Goal: Navigation & Orientation: Find specific page/section

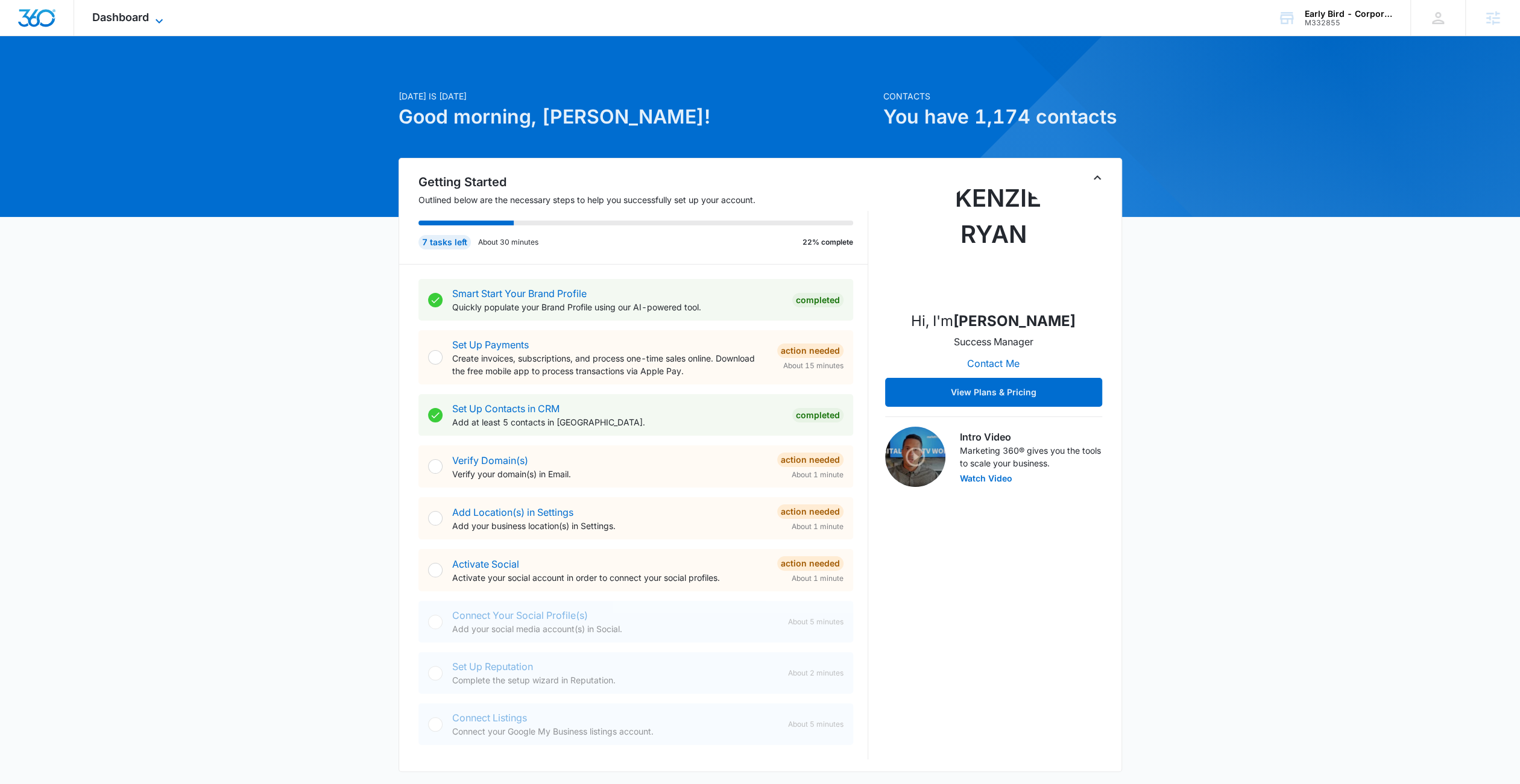
click at [135, 21] on span "Dashboard" at bounding box center [120, 17] width 57 height 13
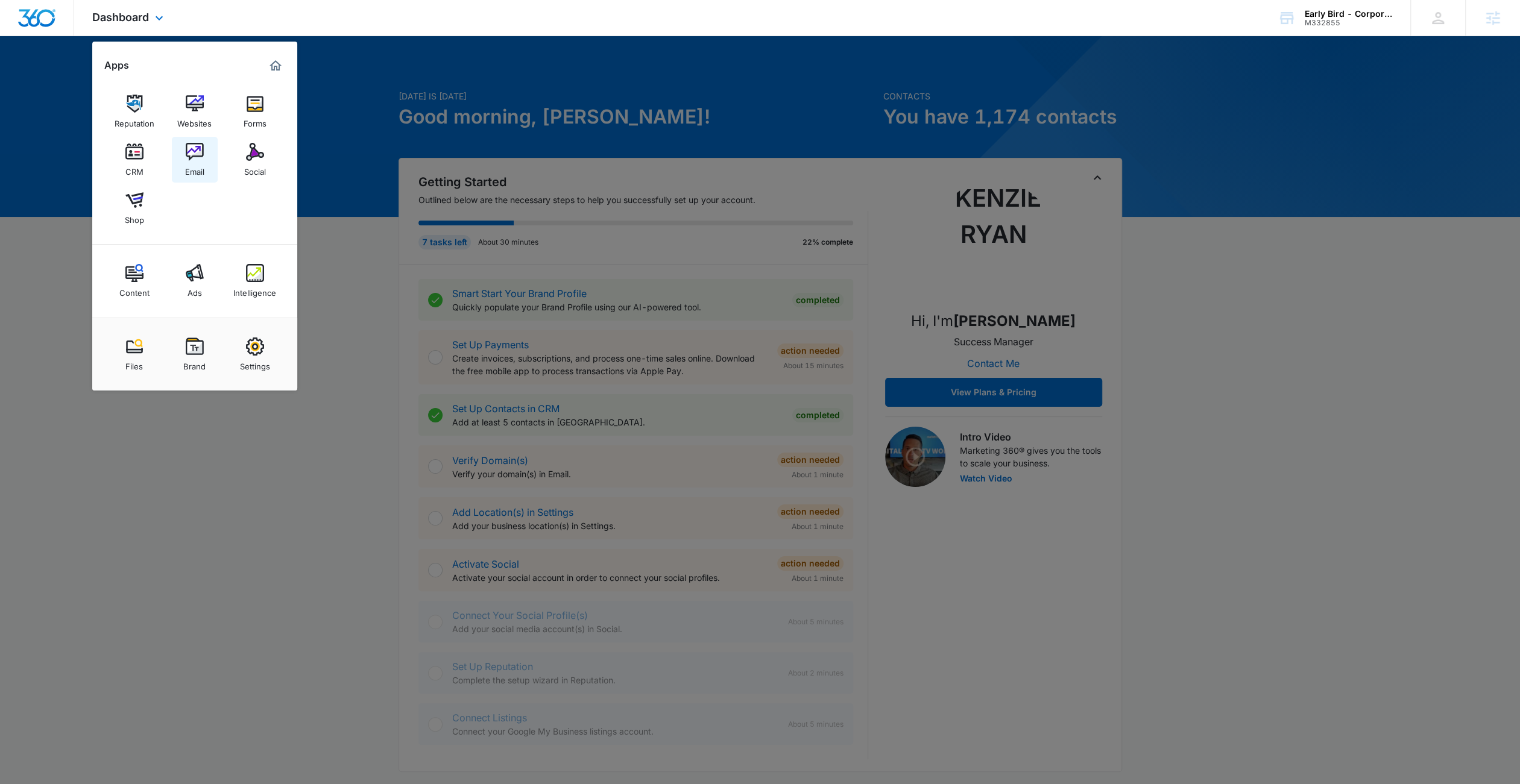
click at [204, 154] on link "Email" at bounding box center [194, 159] width 46 height 46
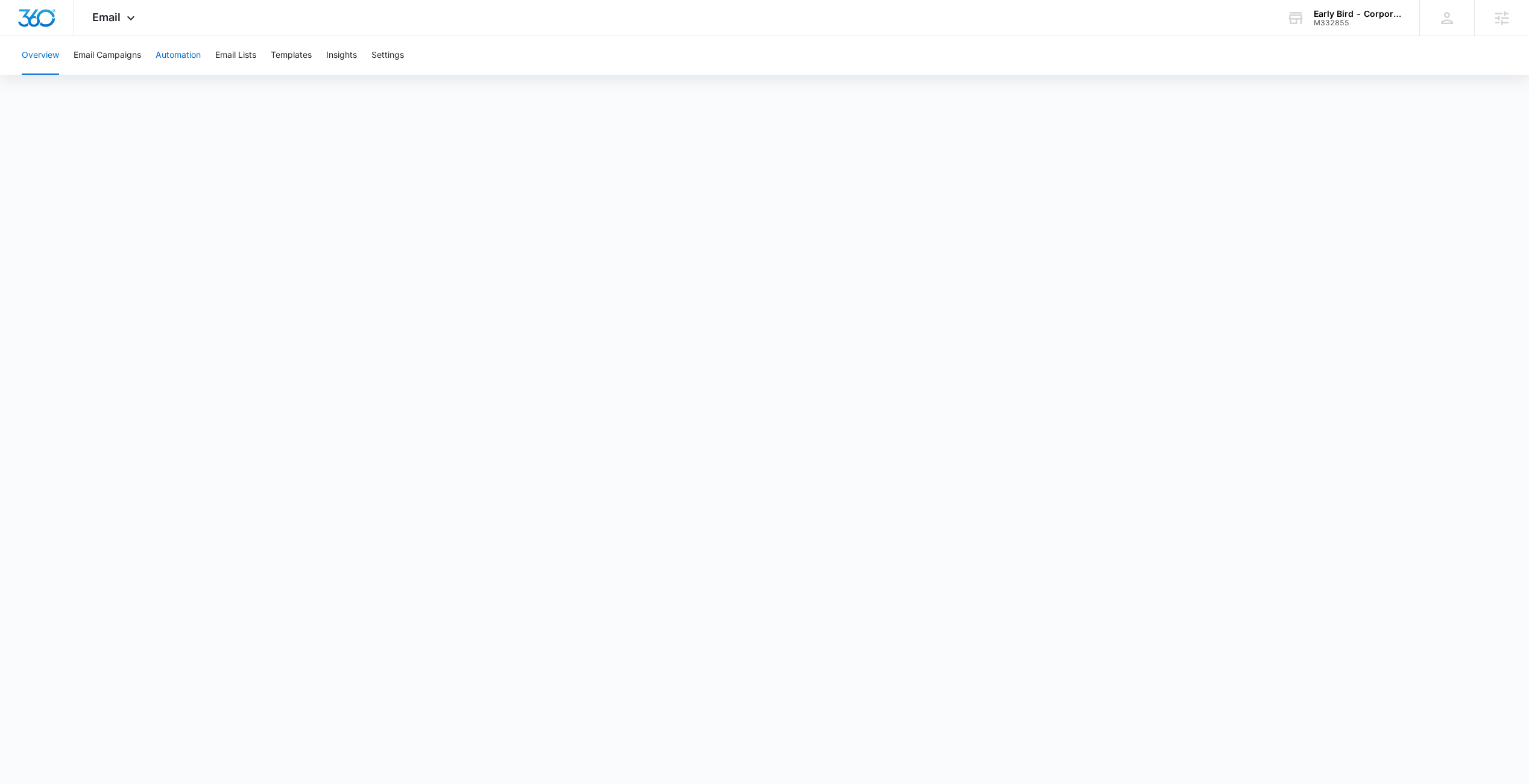
click at [174, 65] on button "Automation" at bounding box center [178, 55] width 45 height 39
click at [304, 60] on button "Templates" at bounding box center [291, 55] width 41 height 39
click at [120, 59] on button "Email Campaigns" at bounding box center [107, 55] width 68 height 39
click at [171, 55] on button "Automation" at bounding box center [178, 55] width 45 height 39
click at [110, 61] on button "Email Campaigns" at bounding box center [107, 55] width 68 height 39
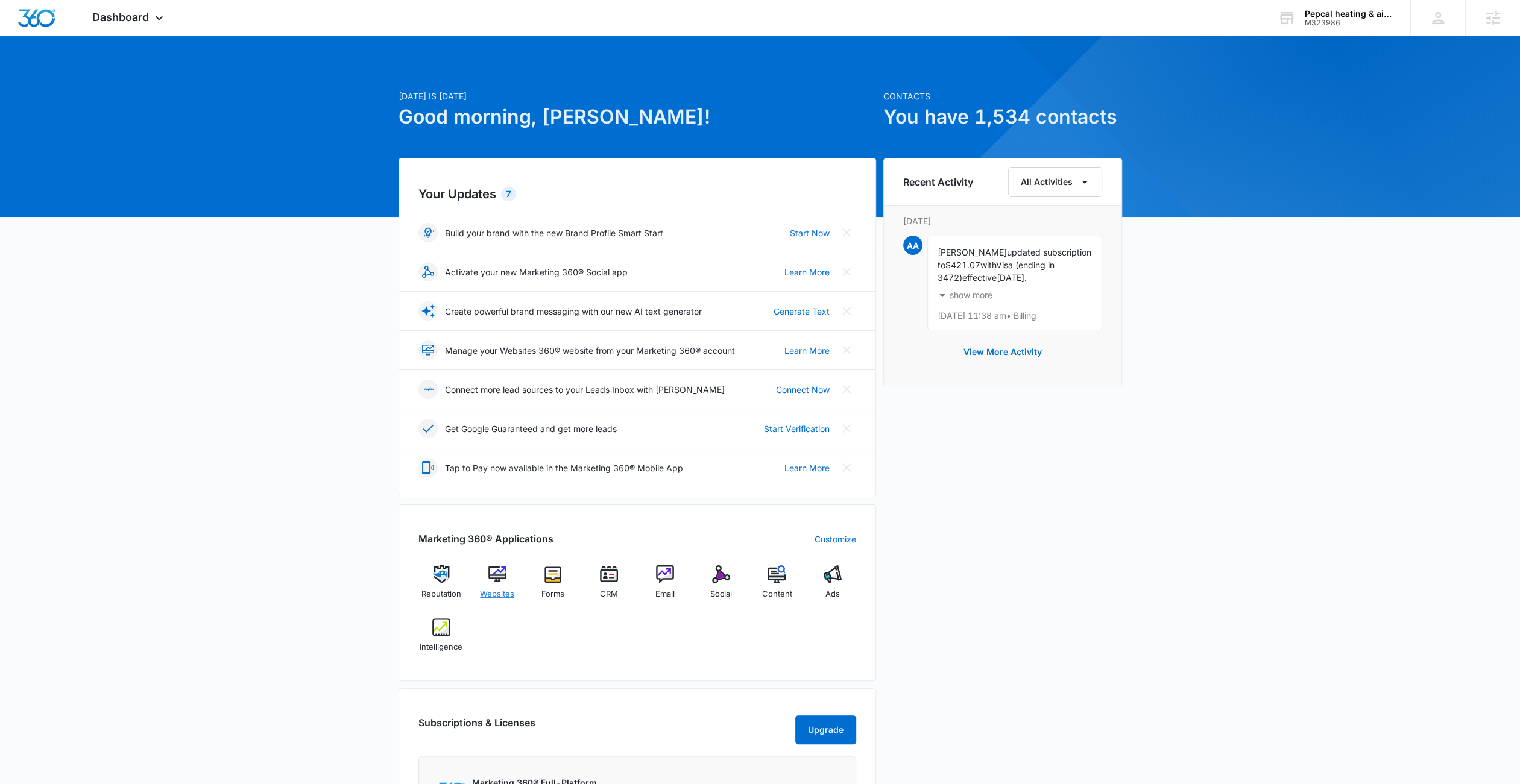
click at [487, 572] on div "Websites" at bounding box center [496, 587] width 46 height 43
